Goal: Information Seeking & Learning: Get advice/opinions

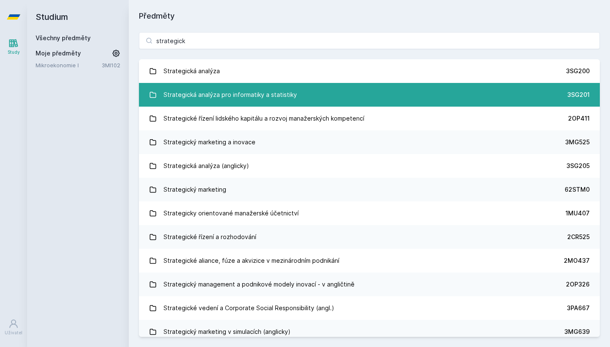
type input "strategick"
click at [291, 97] on div "Strategická analýza pro informatiky a statistiky" at bounding box center [229, 94] width 133 height 17
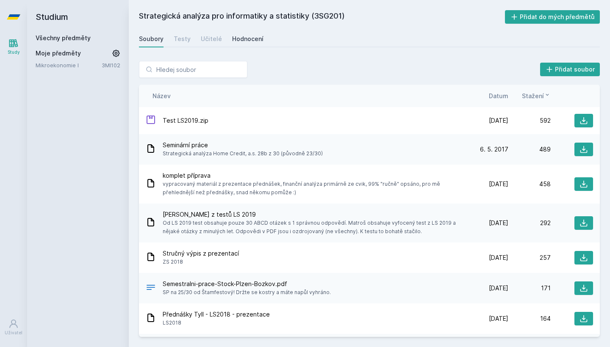
click at [238, 42] on div "Hodnocení" at bounding box center [247, 39] width 31 height 8
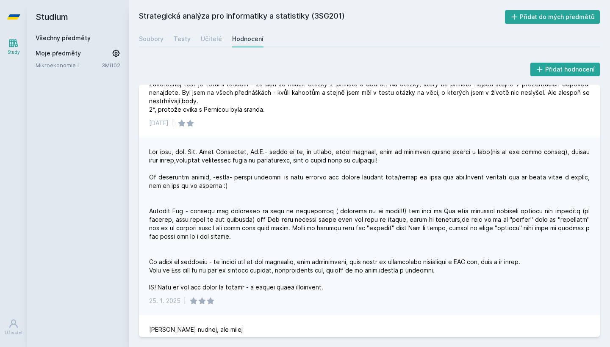
scroll to position [55, 0]
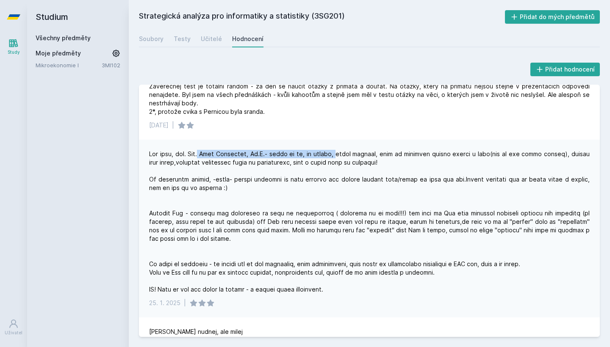
drag, startPoint x: 203, startPoint y: 153, endPoint x: 339, endPoint y: 157, distance: 136.4
click at [339, 157] on div at bounding box center [369, 222] width 440 height 144
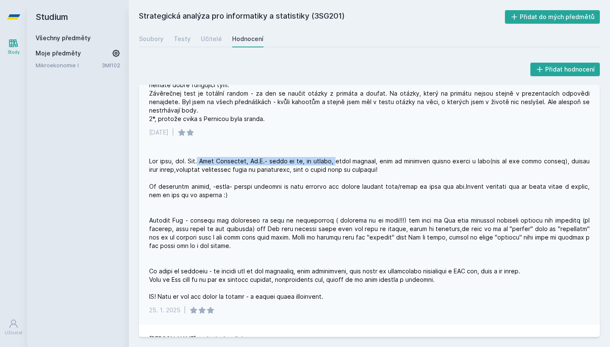
scroll to position [47, 0]
drag, startPoint x: 185, startPoint y: 40, endPoint x: 206, endPoint y: 39, distance: 20.4
click at [186, 40] on div "Testy" at bounding box center [182, 39] width 17 height 8
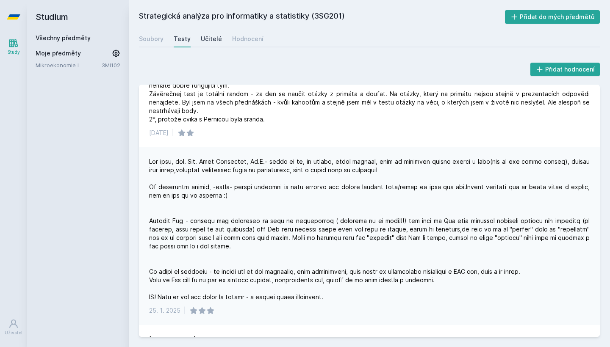
click at [206, 39] on div "Učitelé" at bounding box center [211, 39] width 21 height 8
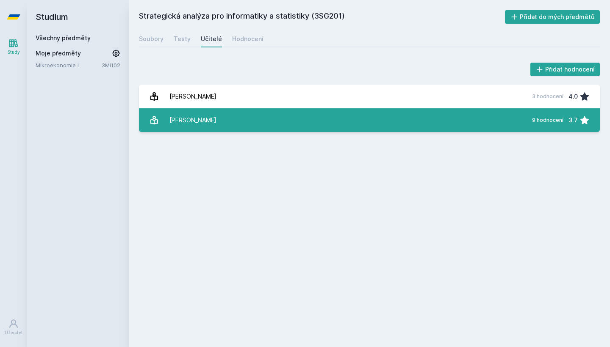
click at [232, 123] on link "Mikovcová Hana 9 hodnocení 3.7" at bounding box center [369, 120] width 461 height 24
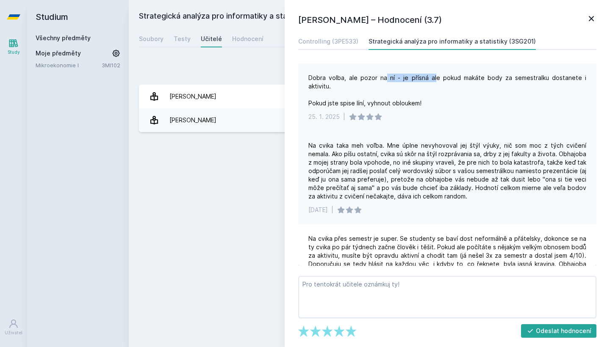
drag, startPoint x: 378, startPoint y: 78, endPoint x: 423, endPoint y: 78, distance: 44.9
click at [423, 78] on div "Dobra volba, ale pozor na ní - je přísná ale pokud makáte body za semestralku d…" at bounding box center [447, 91] width 278 height 34
drag, startPoint x: 419, startPoint y: 165, endPoint x: 440, endPoint y: 166, distance: 21.2
click at [436, 166] on div "Na cvika taka meh voľba. Mne úplne nevyhovoval jej štýl výuky, nič som moc z tý…" at bounding box center [447, 170] width 278 height 59
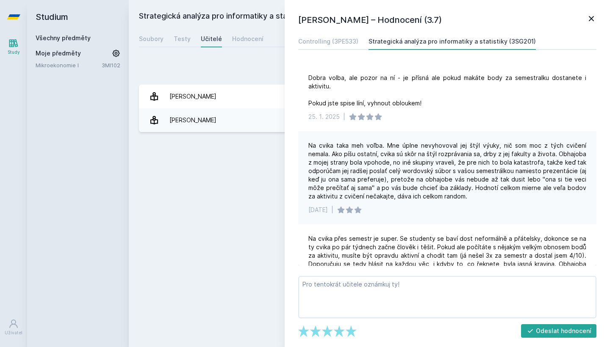
click at [440, 166] on div "Na cvika taka meh voľba. Mne úplne nevyhovoval jej štýl výuky, nič som moc z tý…" at bounding box center [447, 170] width 278 height 59
click at [488, 210] on div "Na cvika taka meh voľba. Mne úplne nevyhovoval jej štýl výuky, nič som moc z tý…" at bounding box center [447, 177] width 298 height 93
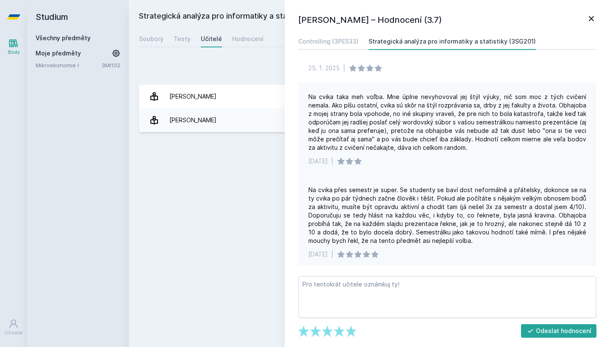
scroll to position [48, 0]
